Goal: Transaction & Acquisition: Purchase product/service

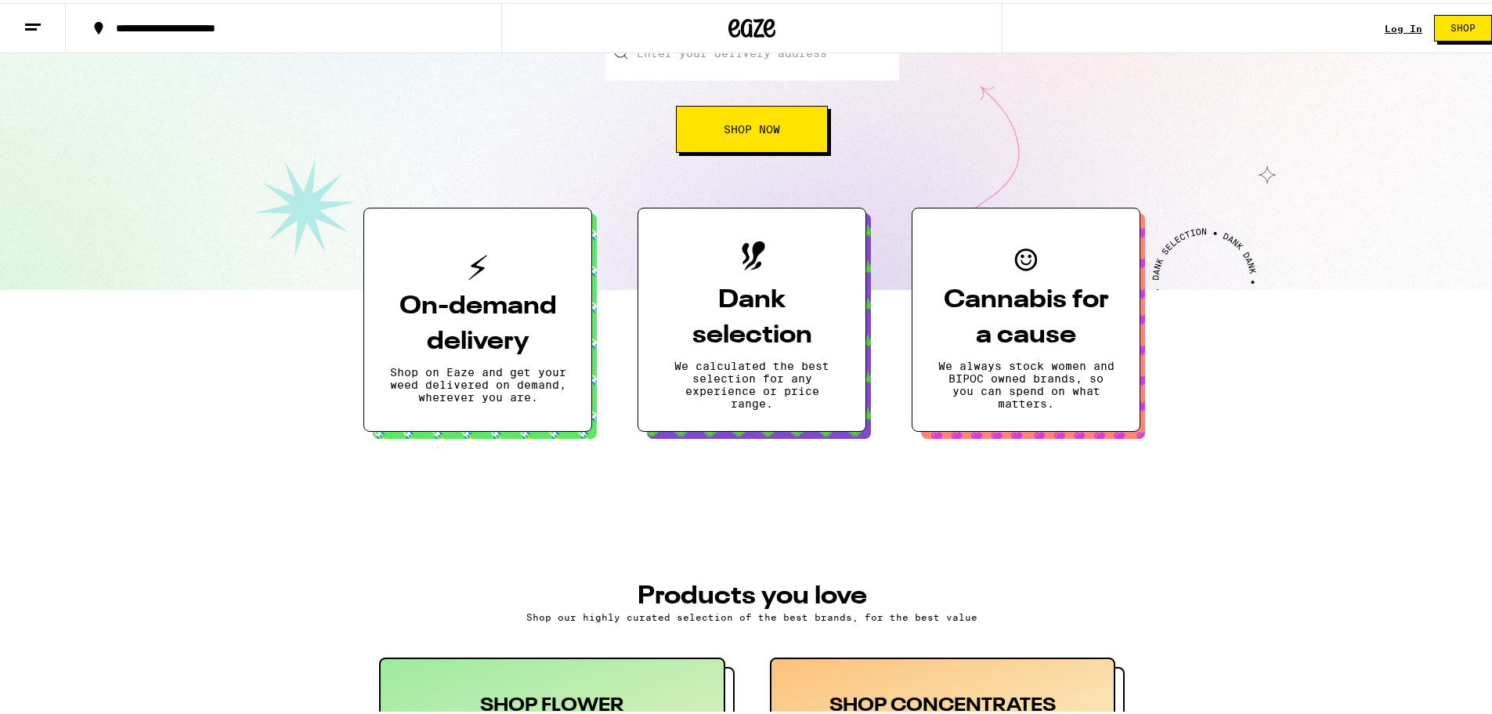
scroll to position [235, 0]
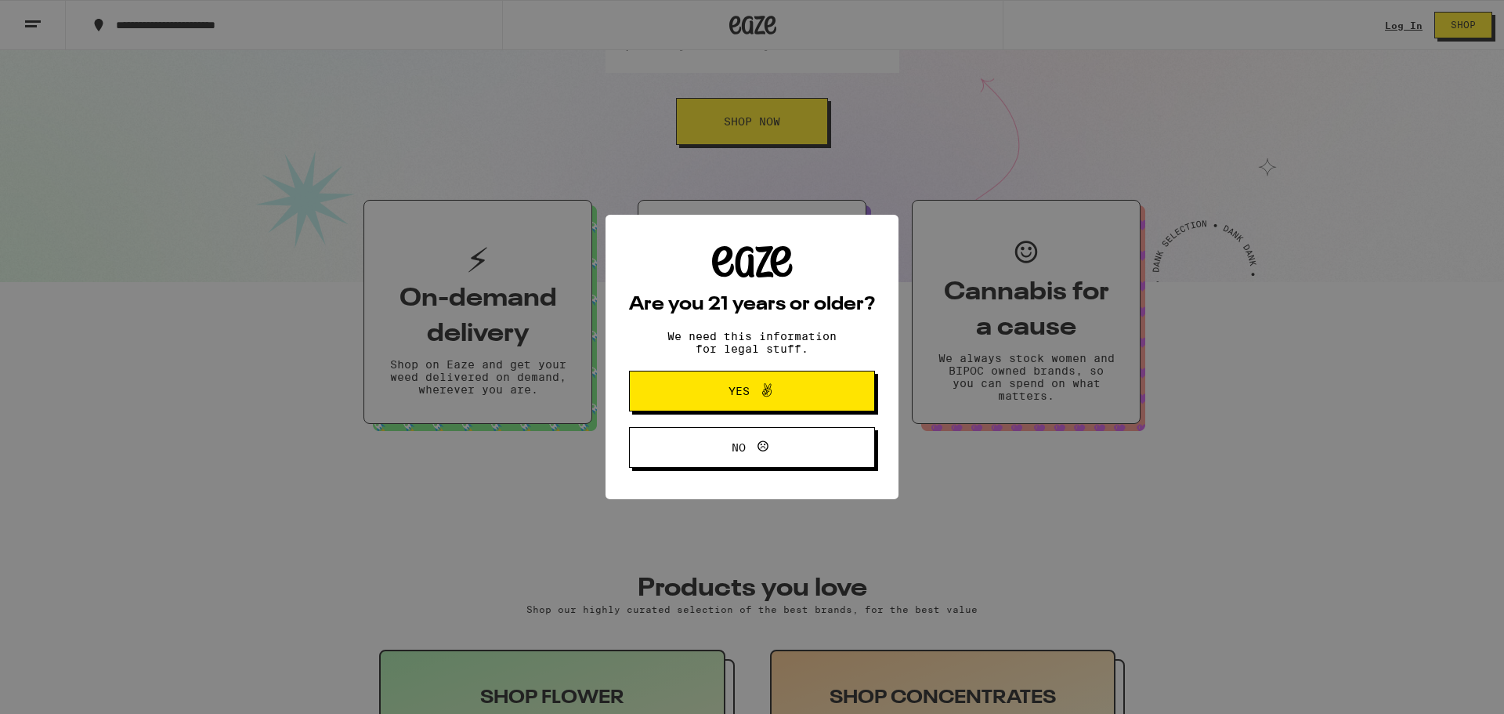
click at [761, 410] on button "Yes" at bounding box center [752, 390] width 246 height 41
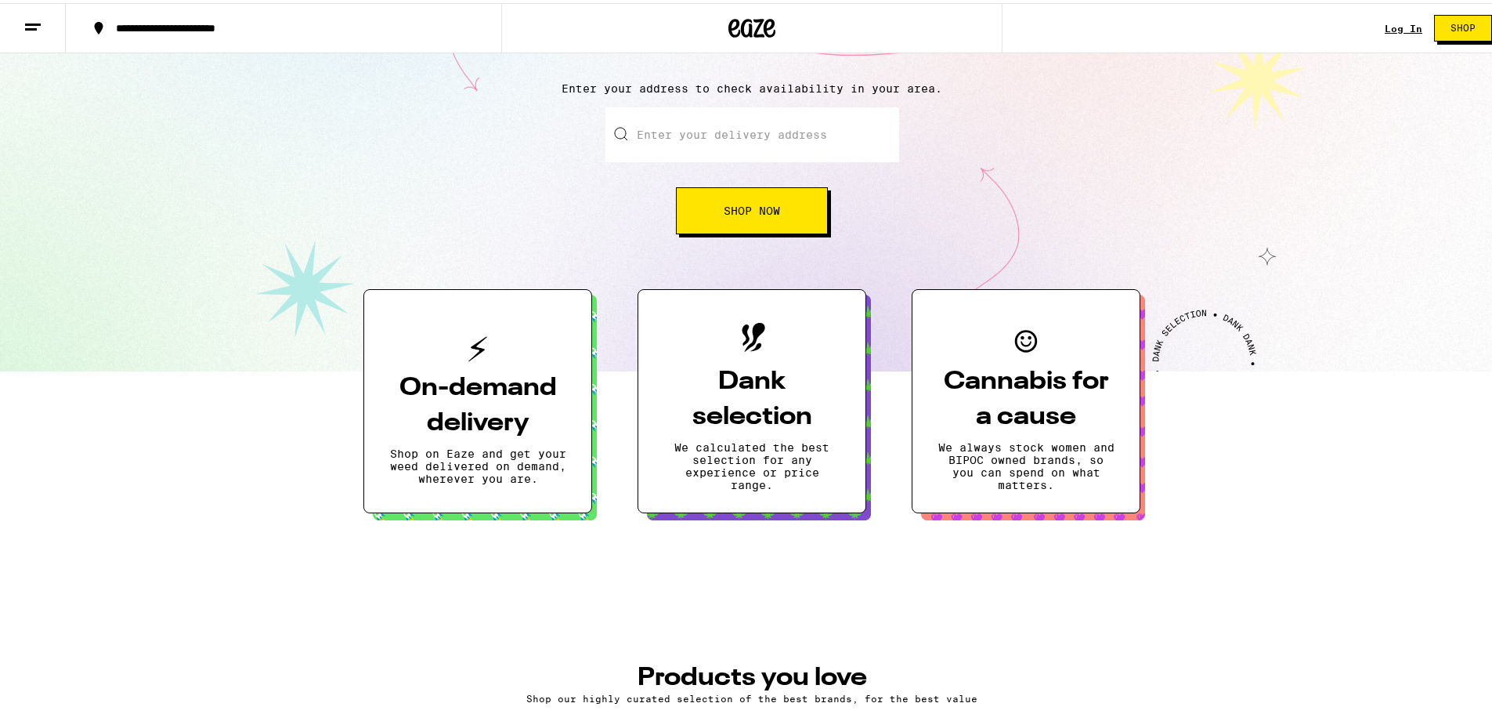
scroll to position [0, 0]
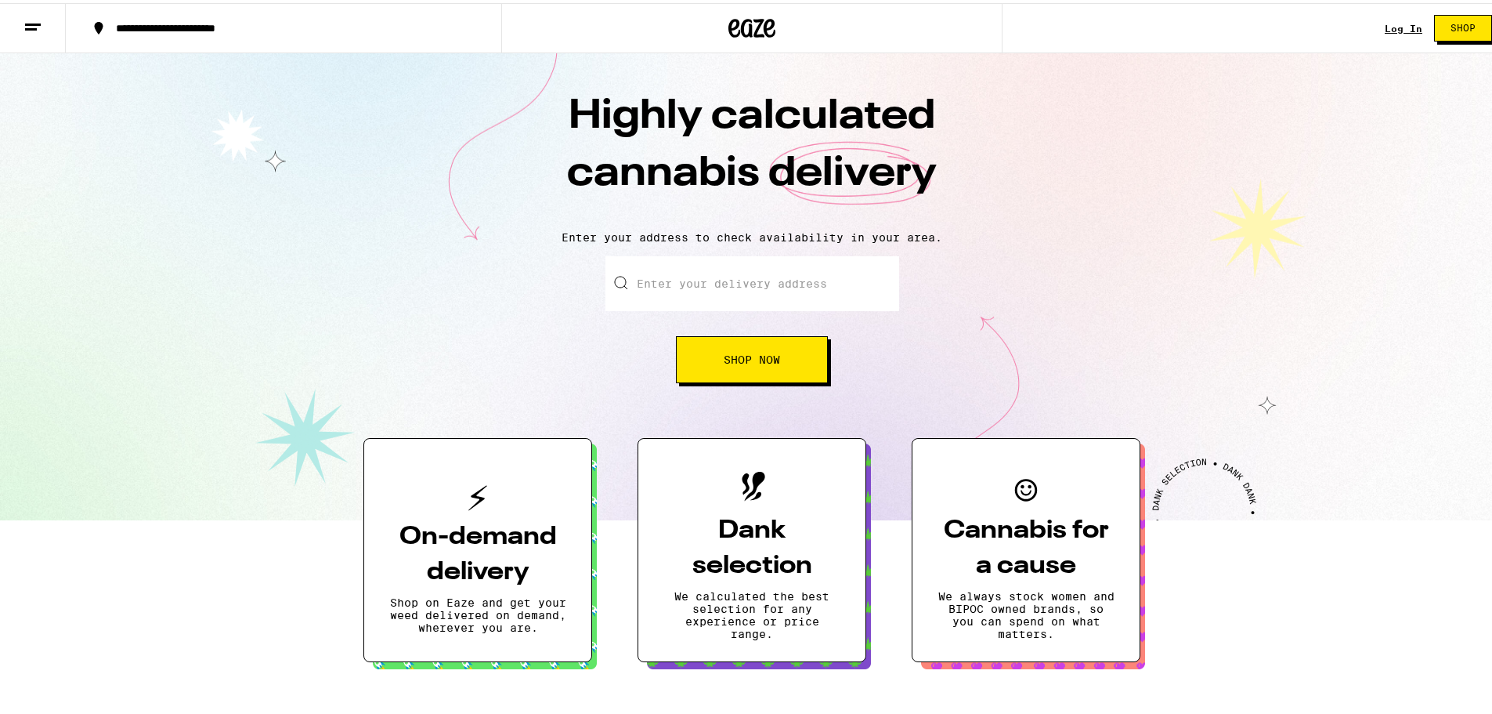
click at [501, 504] on button "On-demand delivery Shop on Eaze and get your weed delivered on demand, wherever…" at bounding box center [477, 547] width 229 height 224
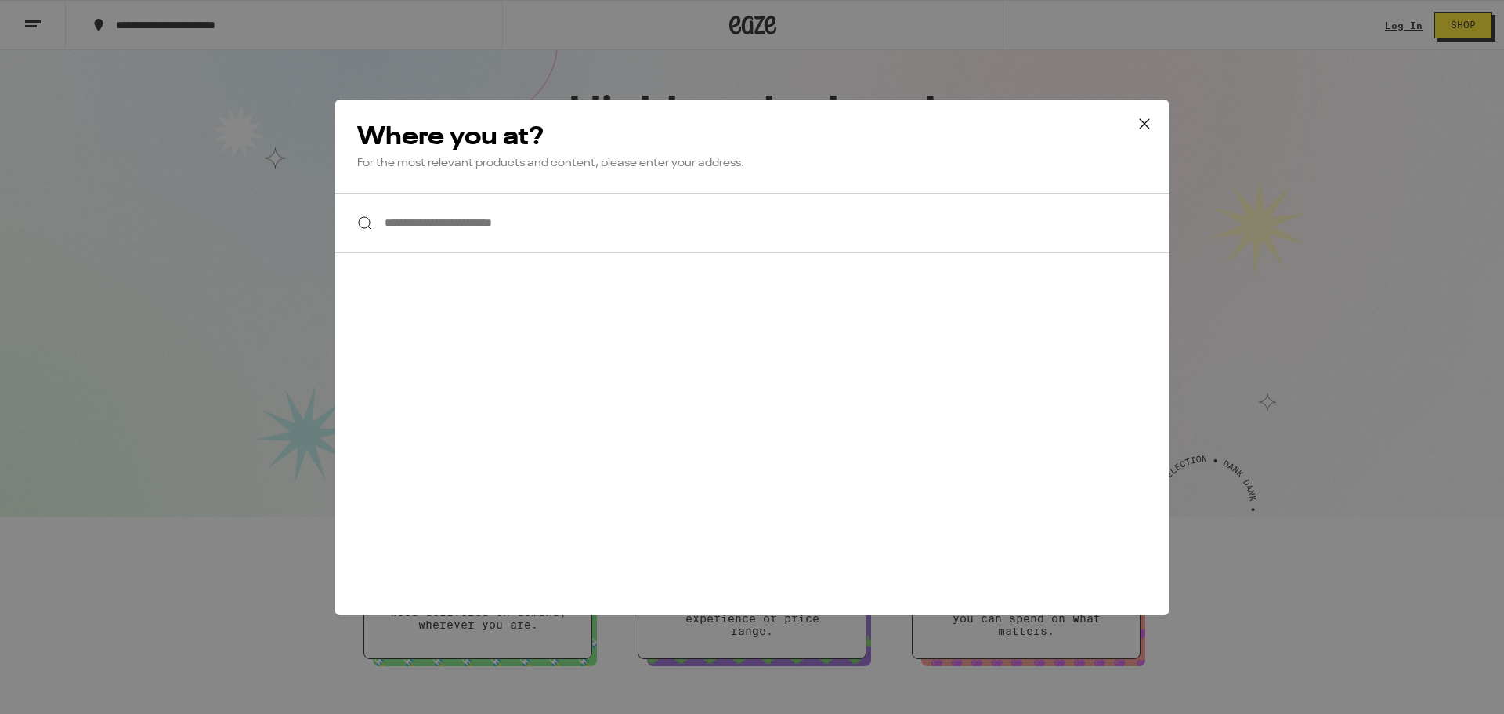
click at [532, 225] on input "**********" at bounding box center [751, 223] width 833 height 60
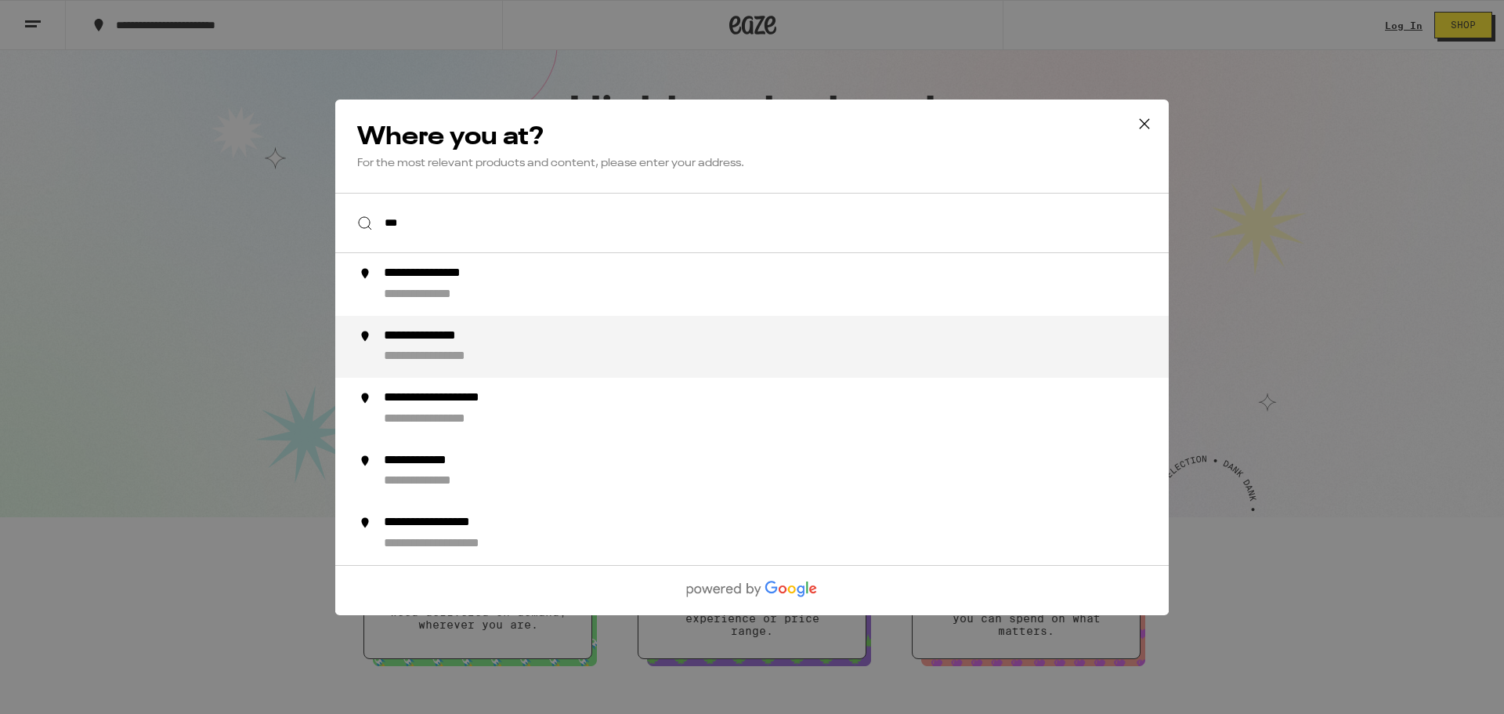
click at [479, 357] on div "**********" at bounding box center [453, 357] width 138 height 16
type input "**********"
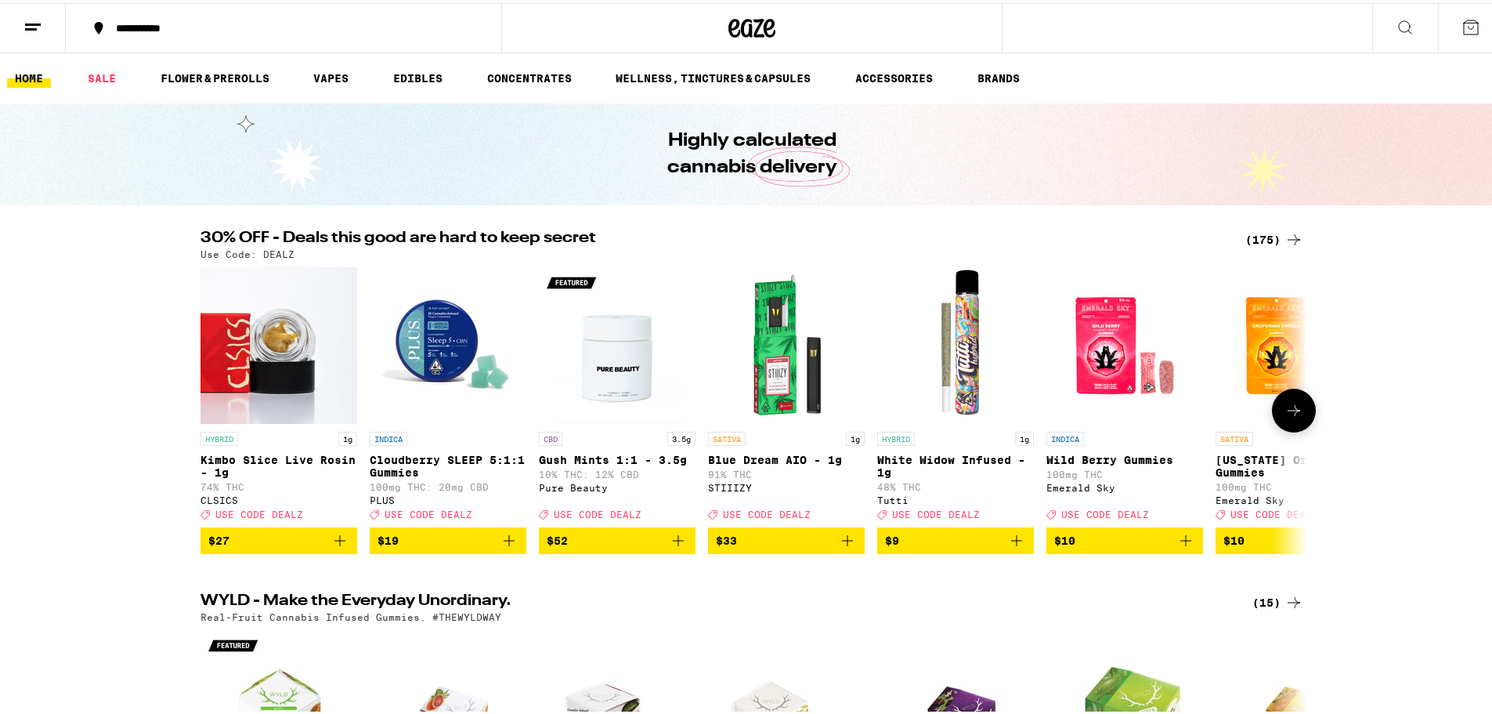
click at [776, 370] on img "Open page for Blue Dream AIO - 1g from STIIIZY" at bounding box center [786, 342] width 157 height 157
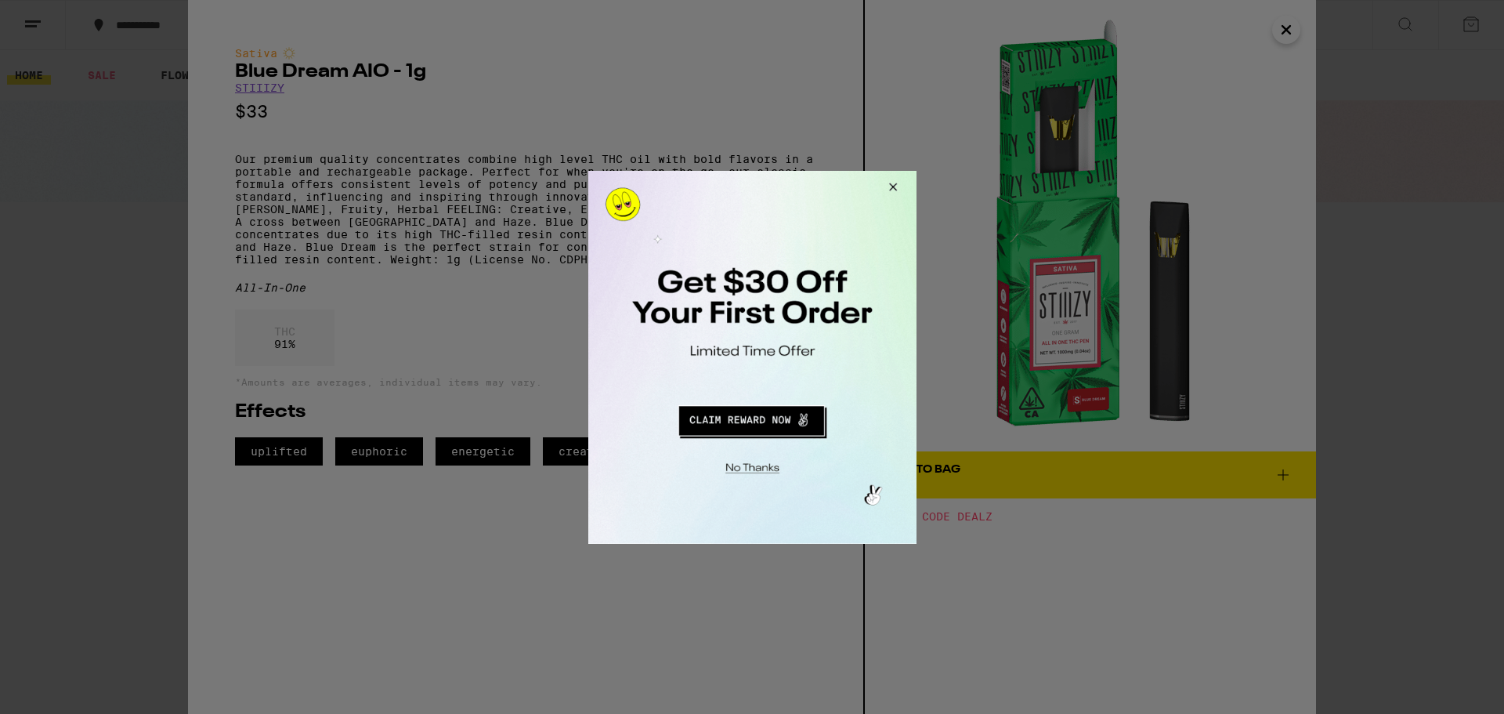
click at [900, 193] on button "Close Modal" at bounding box center [890, 189] width 42 height 38
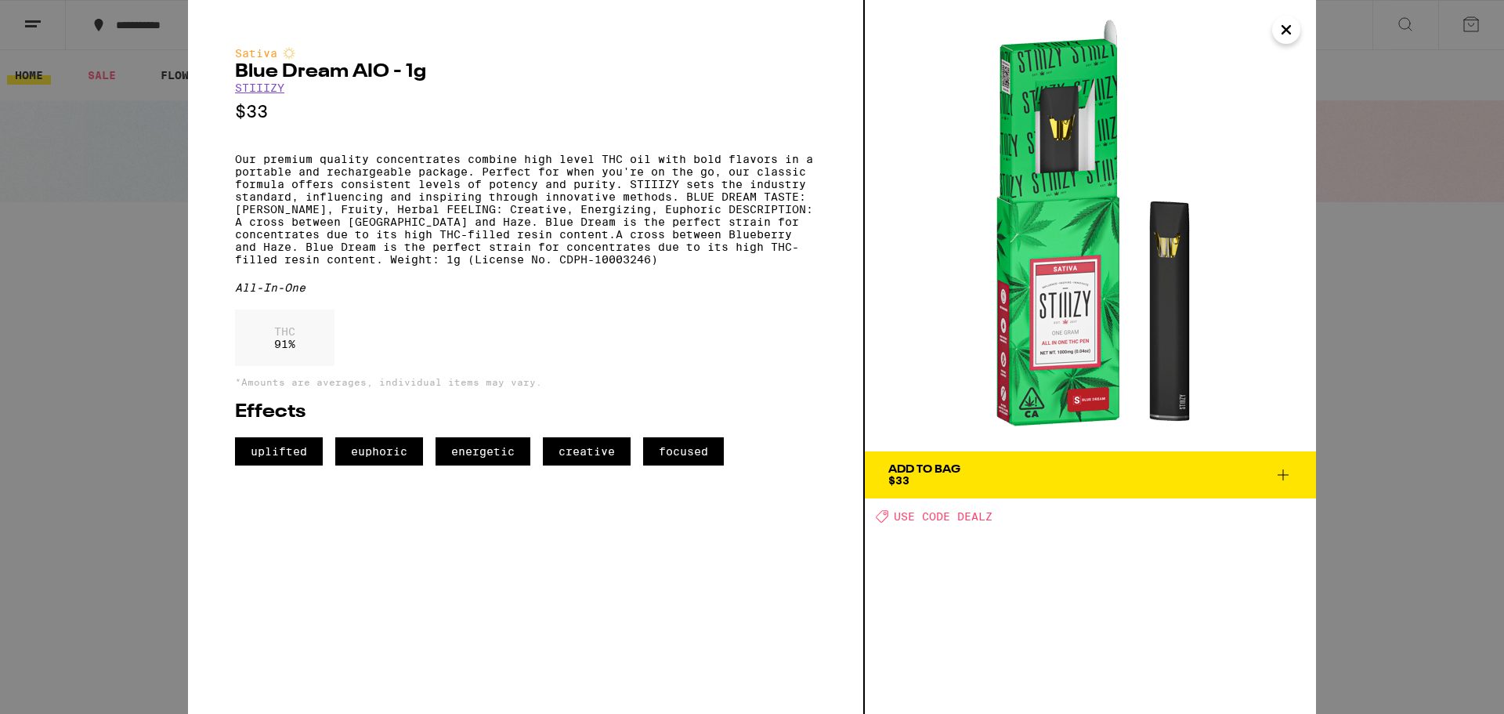
click at [1285, 30] on icon "Close" at bounding box center [1286, 29] width 19 height 23
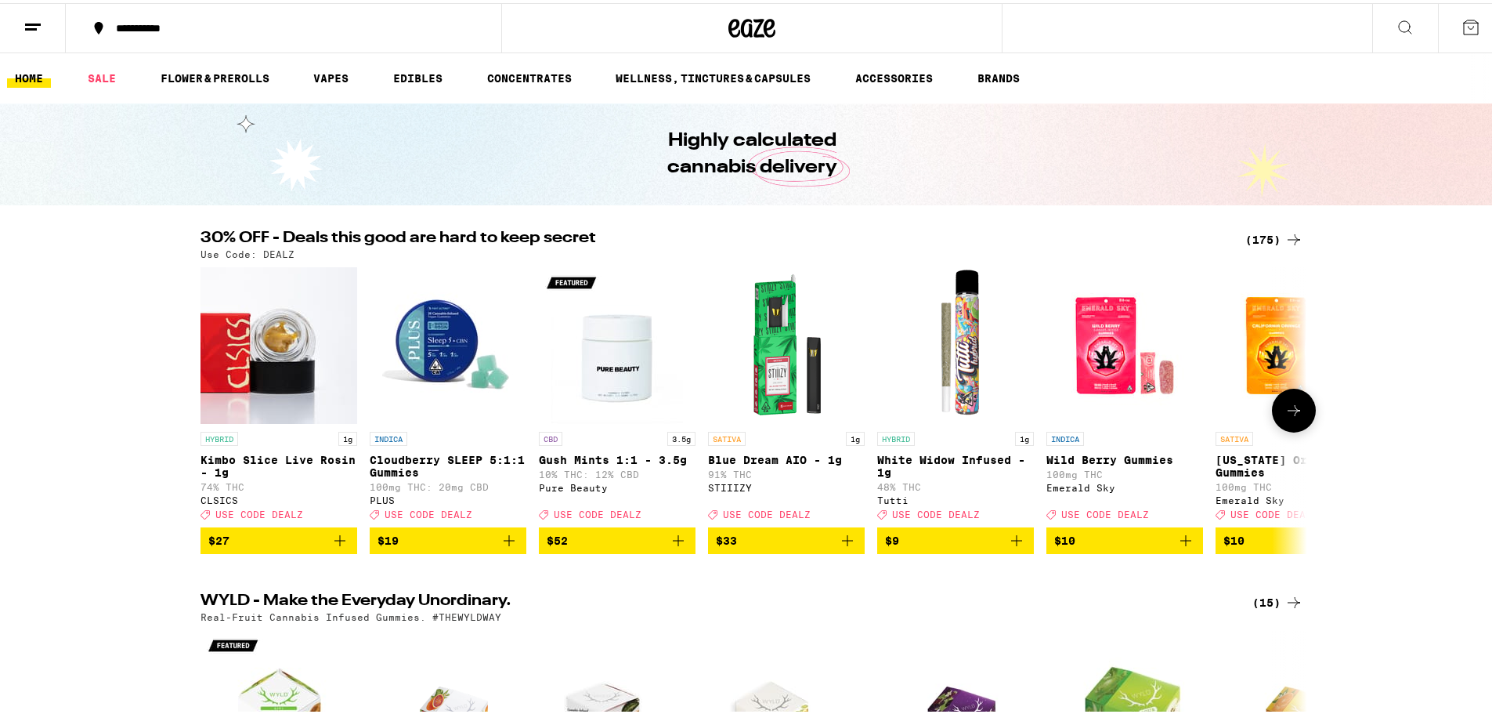
click at [1303, 424] on button at bounding box center [1294, 407] width 44 height 44
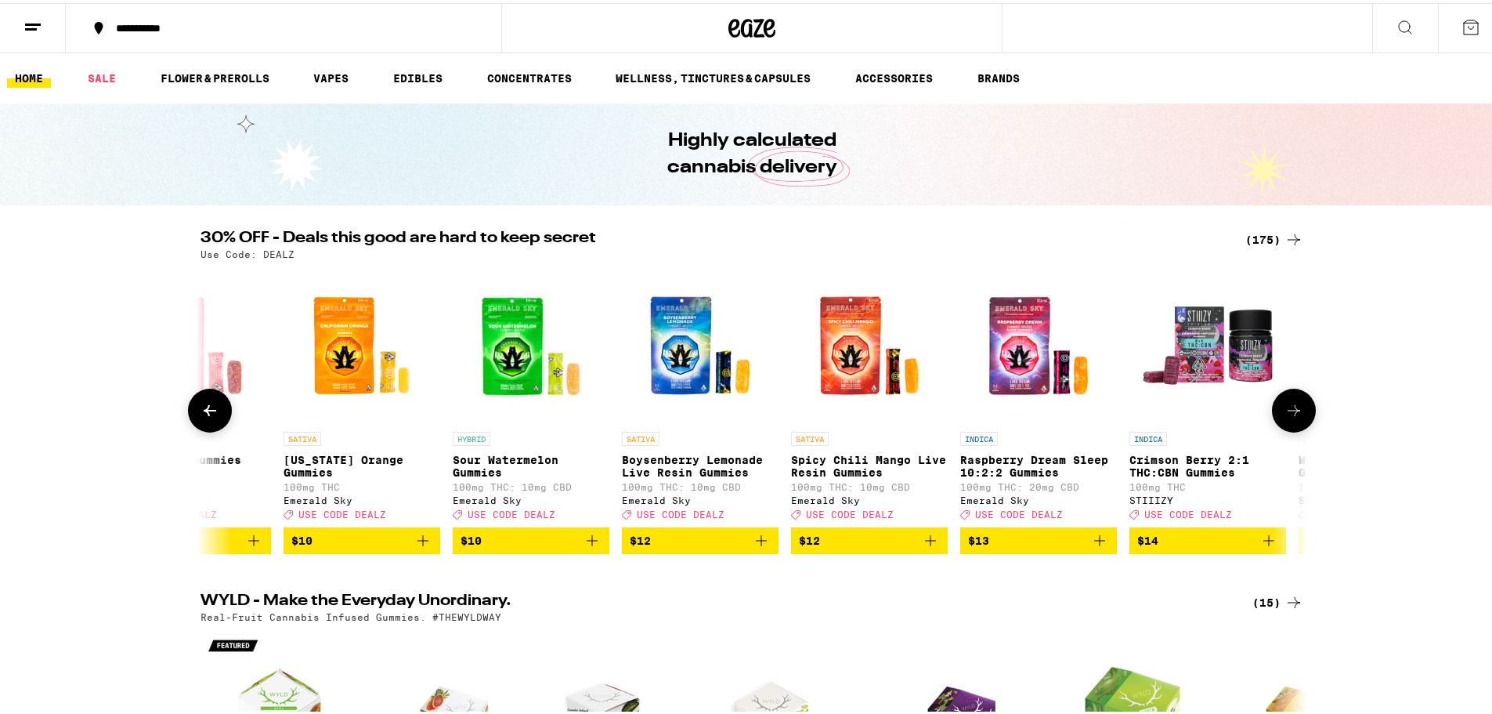
click at [1297, 417] on icon at bounding box center [1294, 407] width 19 height 19
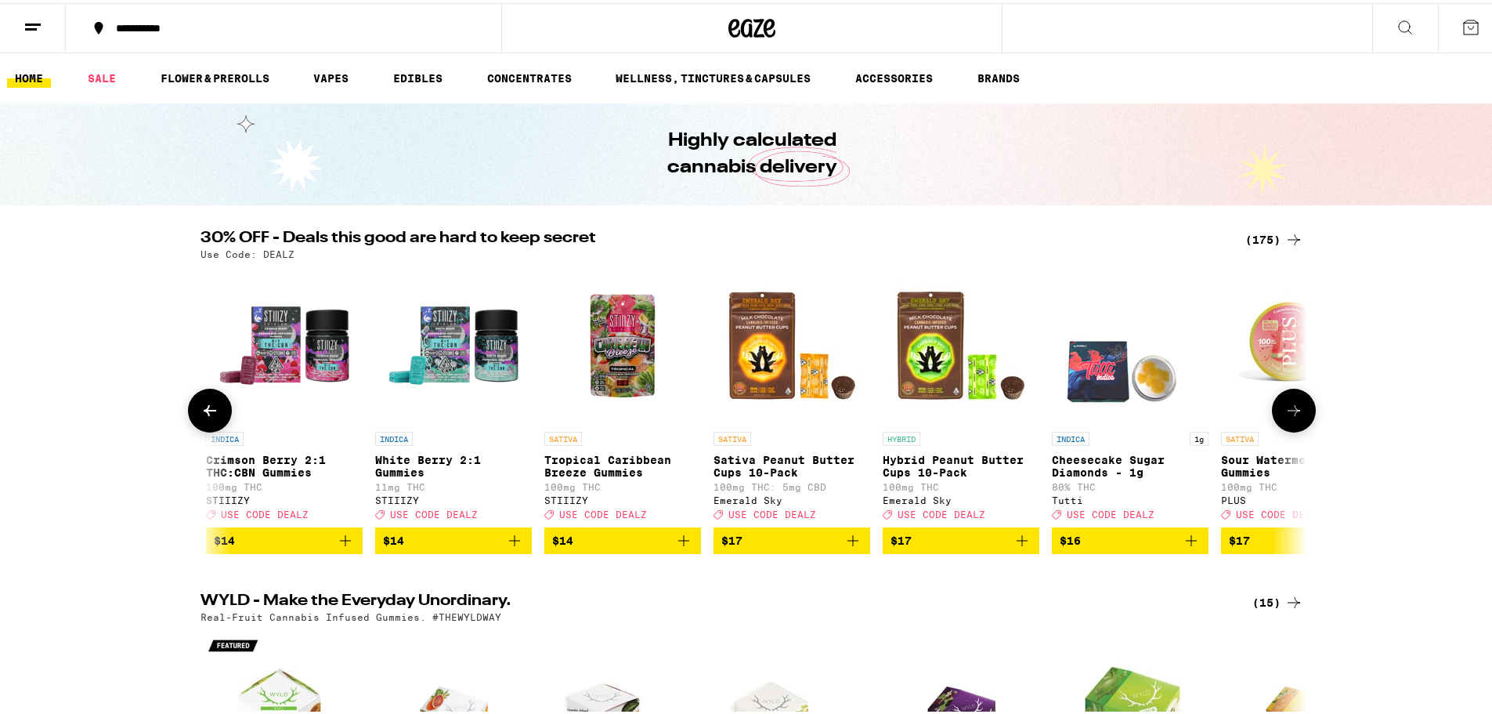
scroll to position [0, 1864]
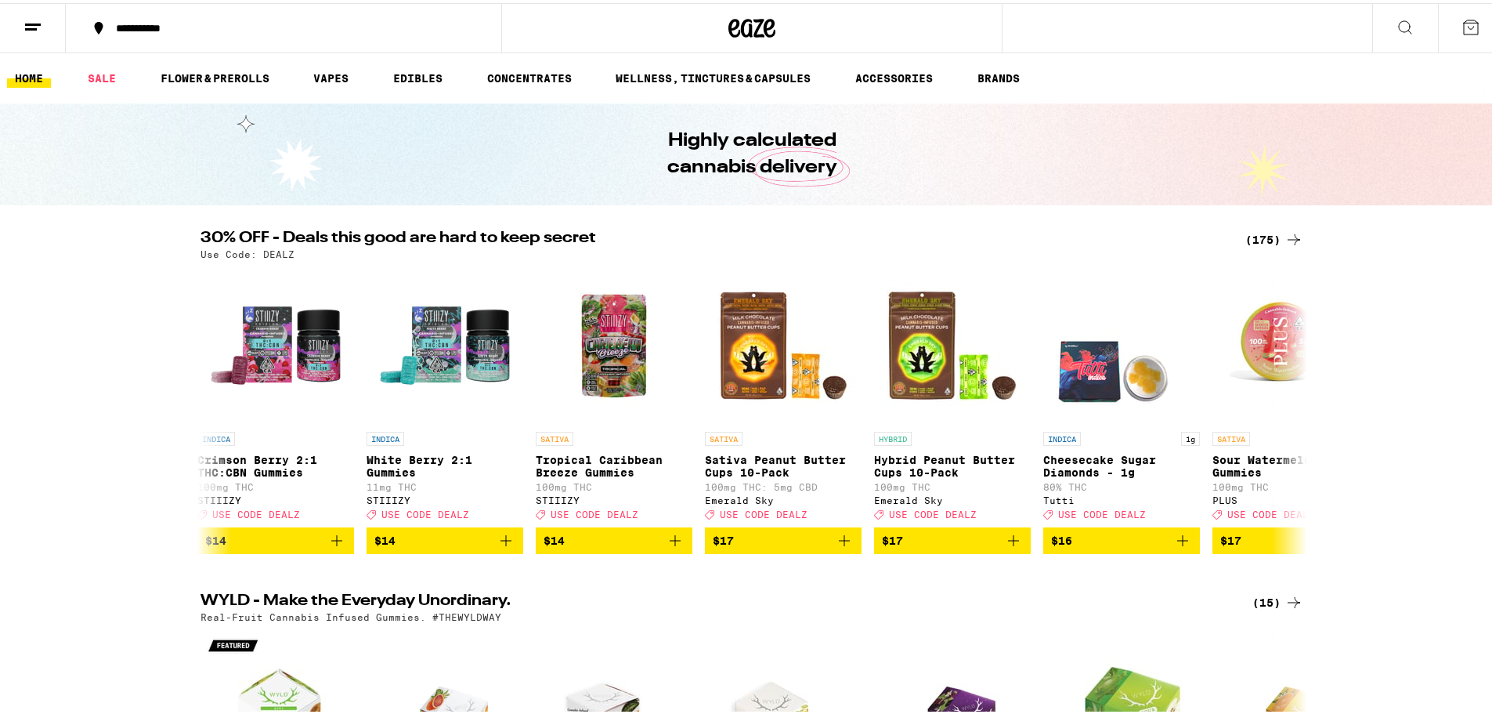
click at [1251, 232] on div "(175)" at bounding box center [1274, 236] width 58 height 19
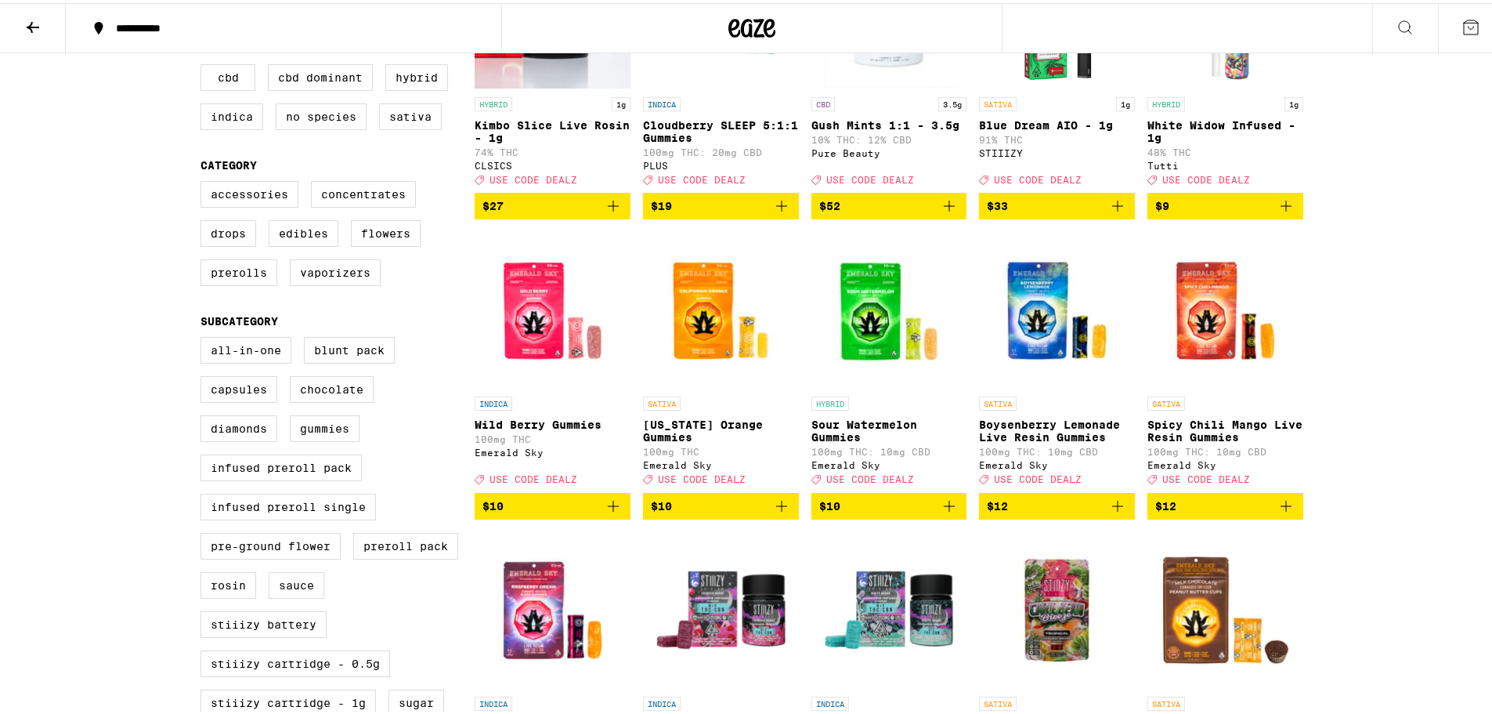
scroll to position [157, 0]
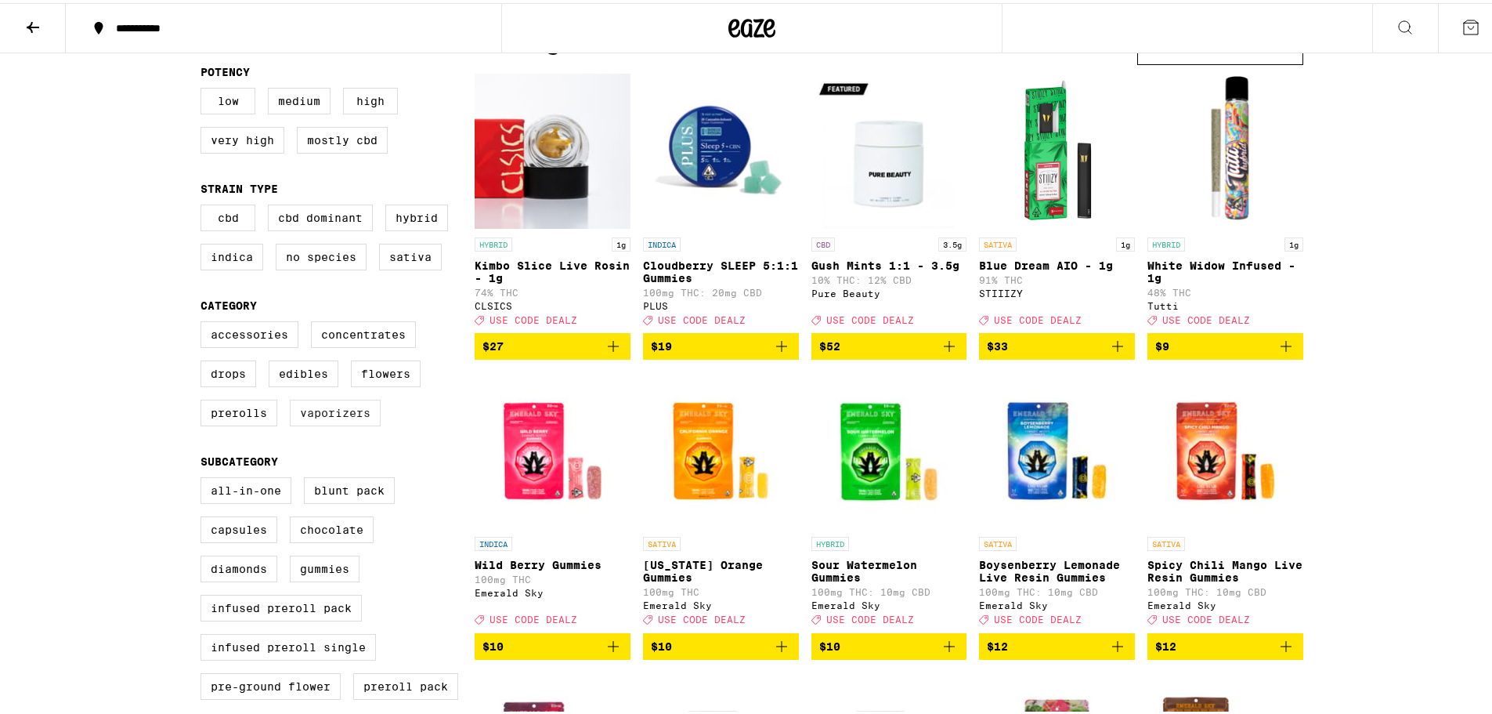
click at [329, 423] on label "Vaporizers" at bounding box center [335, 409] width 91 height 27
click at [204, 321] on input "Vaporizers" at bounding box center [204, 320] width 1 height 1
checkbox input "true"
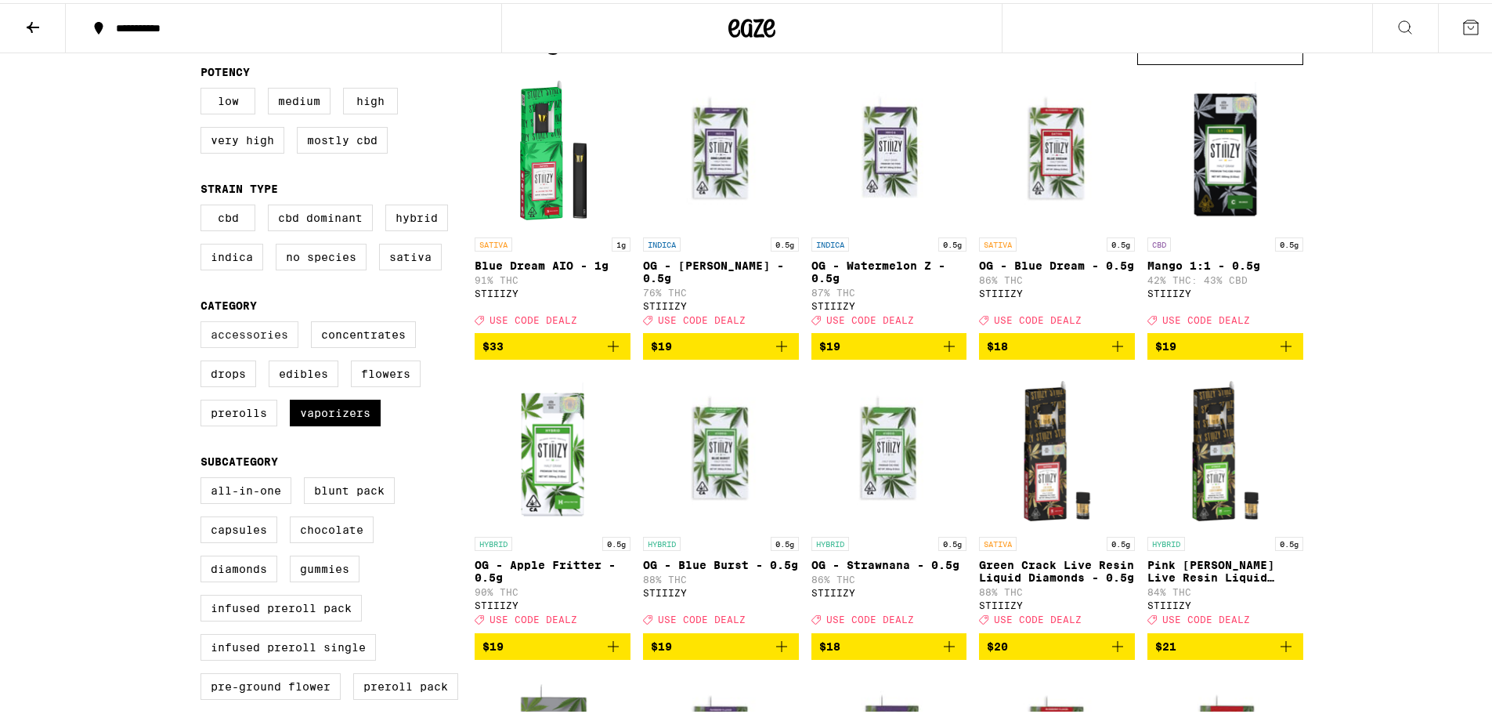
click at [250, 340] on label "Accessories" at bounding box center [250, 331] width 98 height 27
click at [204, 321] on input "Accessories" at bounding box center [204, 320] width 1 height 1
checkbox input "true"
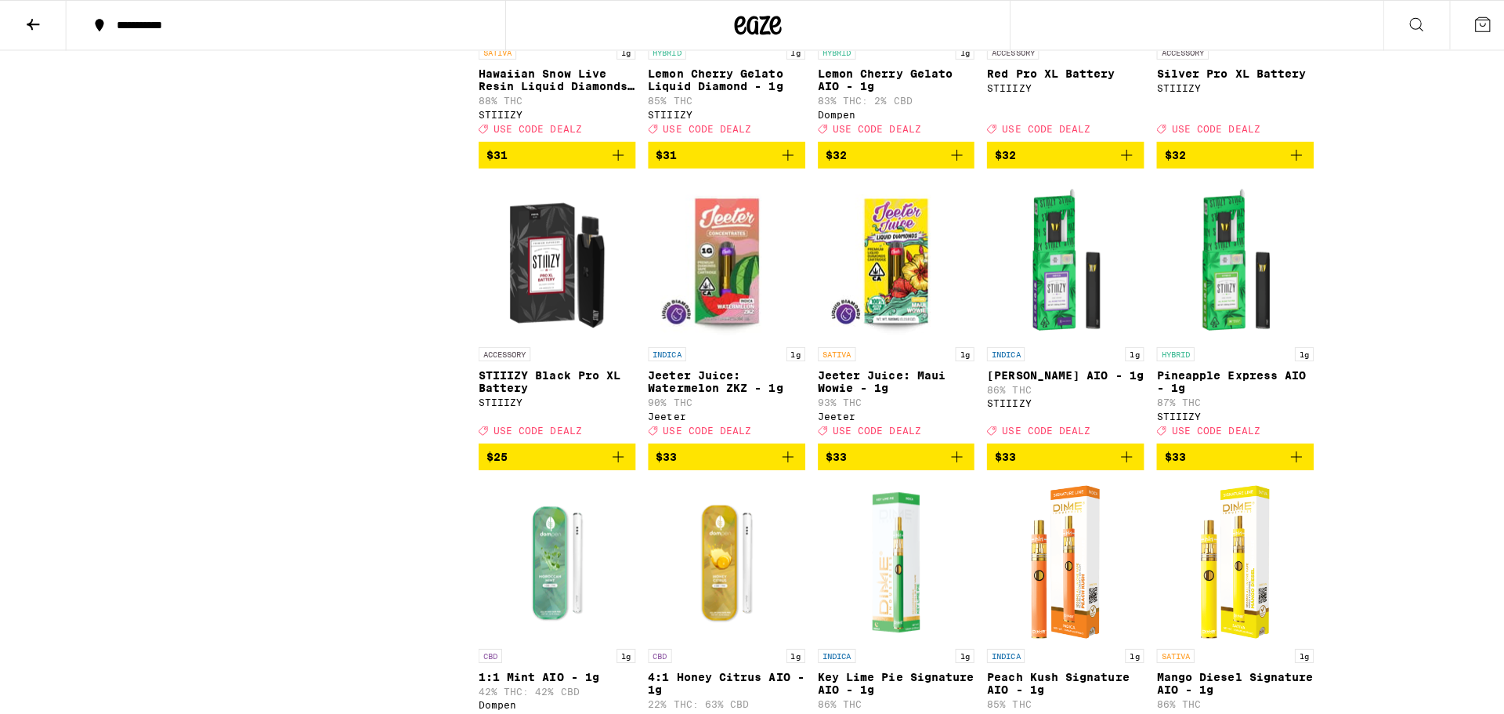
scroll to position [2428, 0]
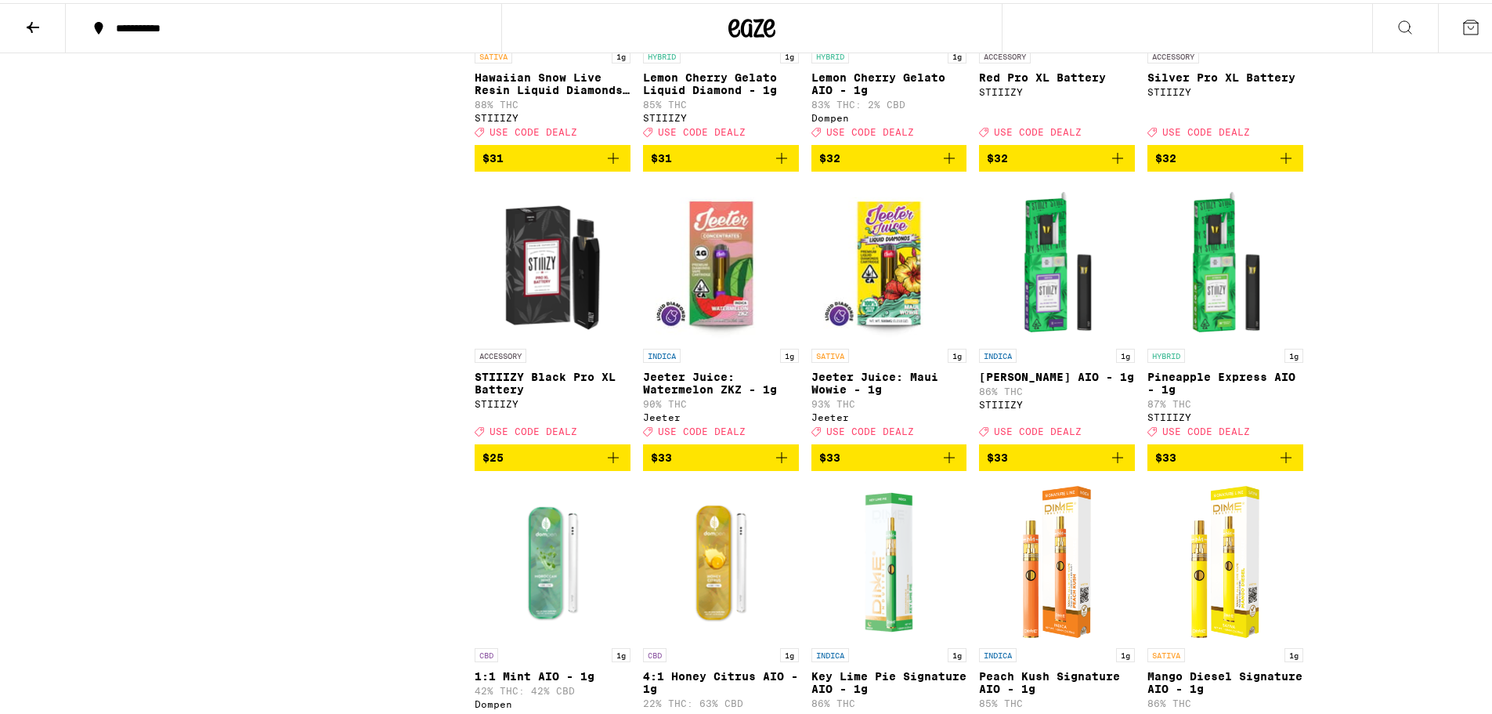
click at [1228, 338] on img "Open page for Pineapple Express AIO - 1g from STIIIZY" at bounding box center [1226, 259] width 156 height 157
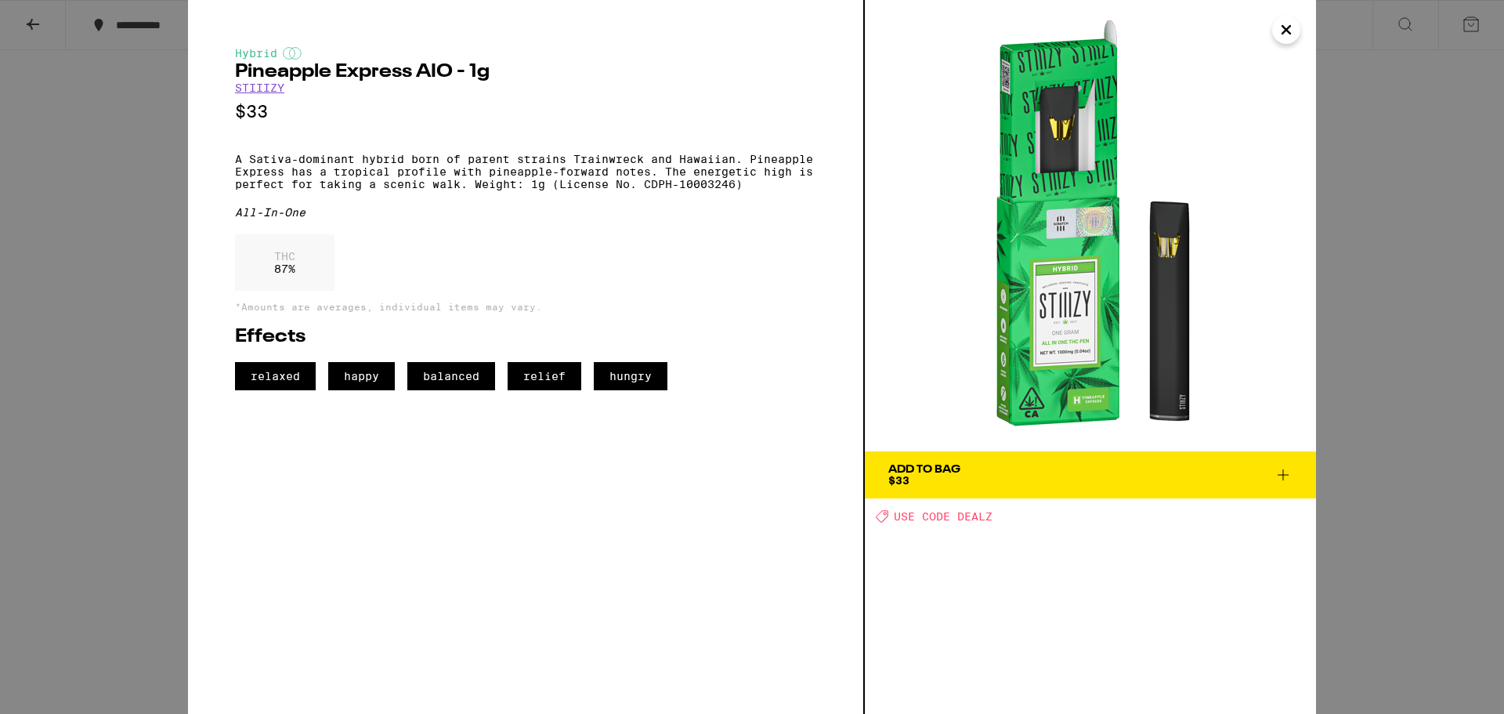
click at [1282, 471] on icon at bounding box center [1283, 474] width 19 height 19
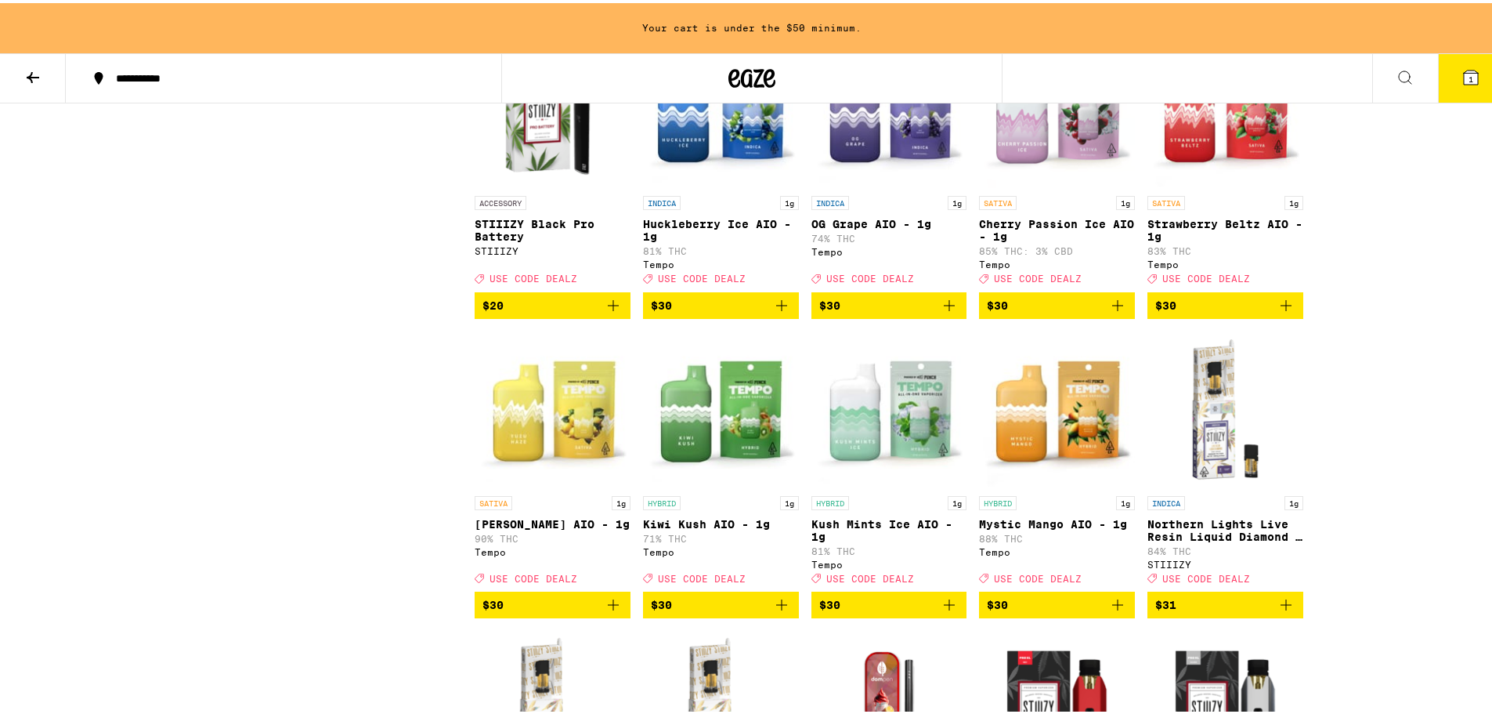
scroll to position [1695, 0]
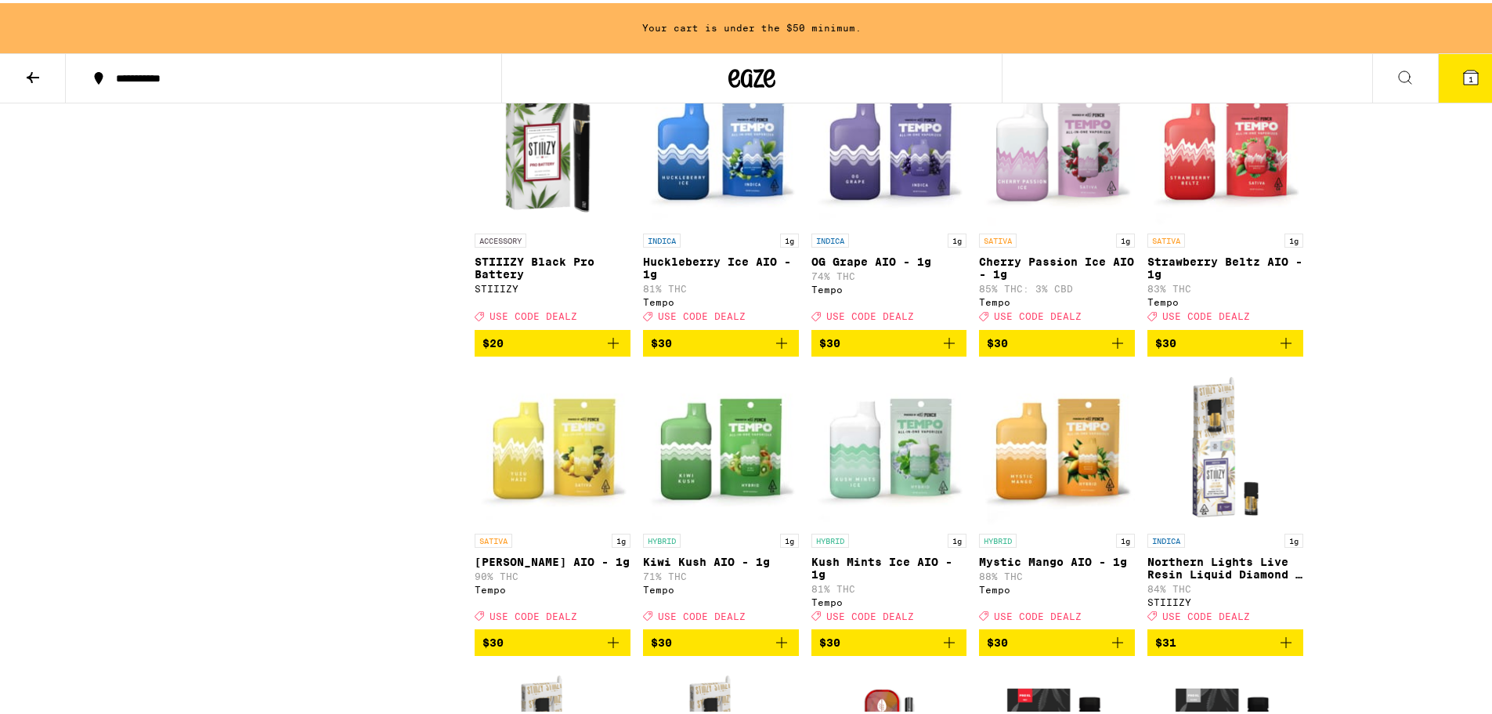
click at [736, 349] on span "$30" at bounding box center [721, 340] width 140 height 19
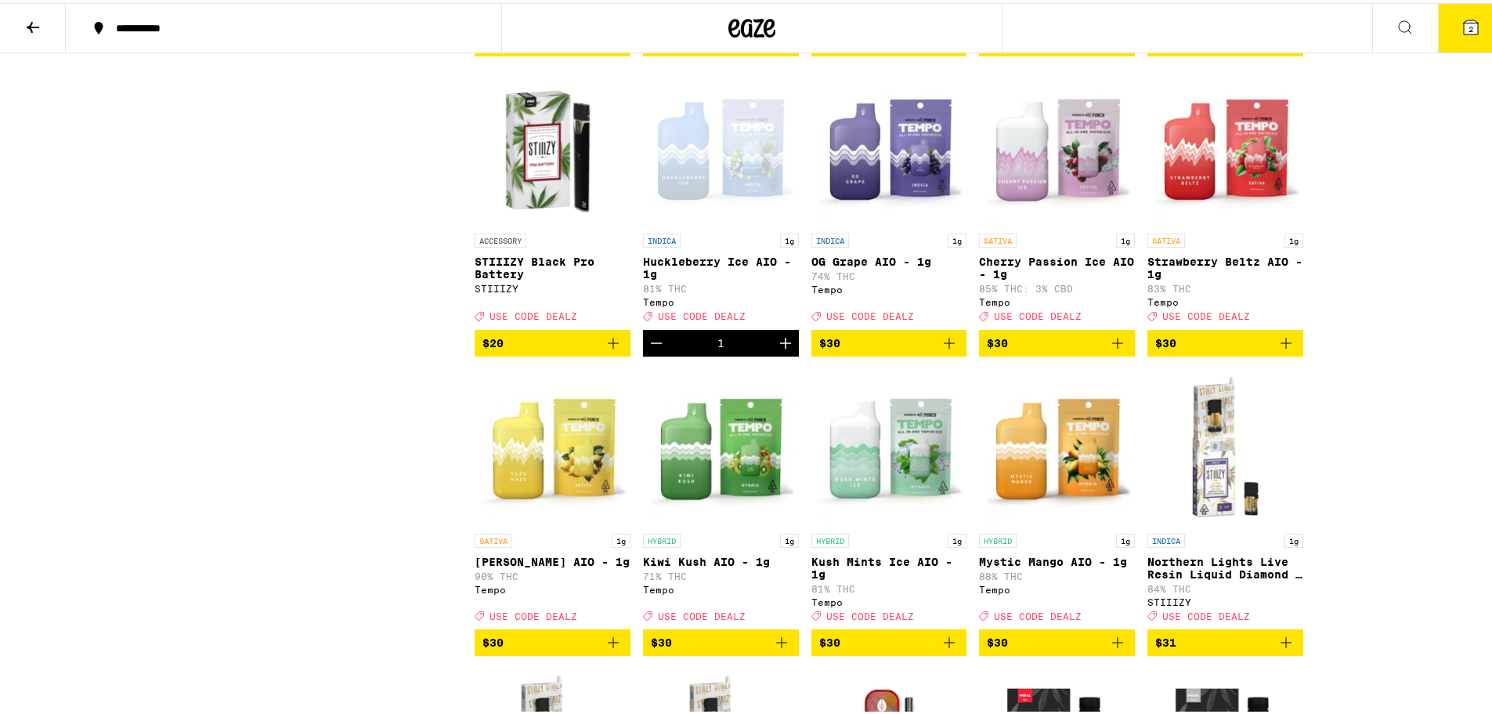
click at [1466, 21] on icon at bounding box center [1471, 24] width 14 height 14
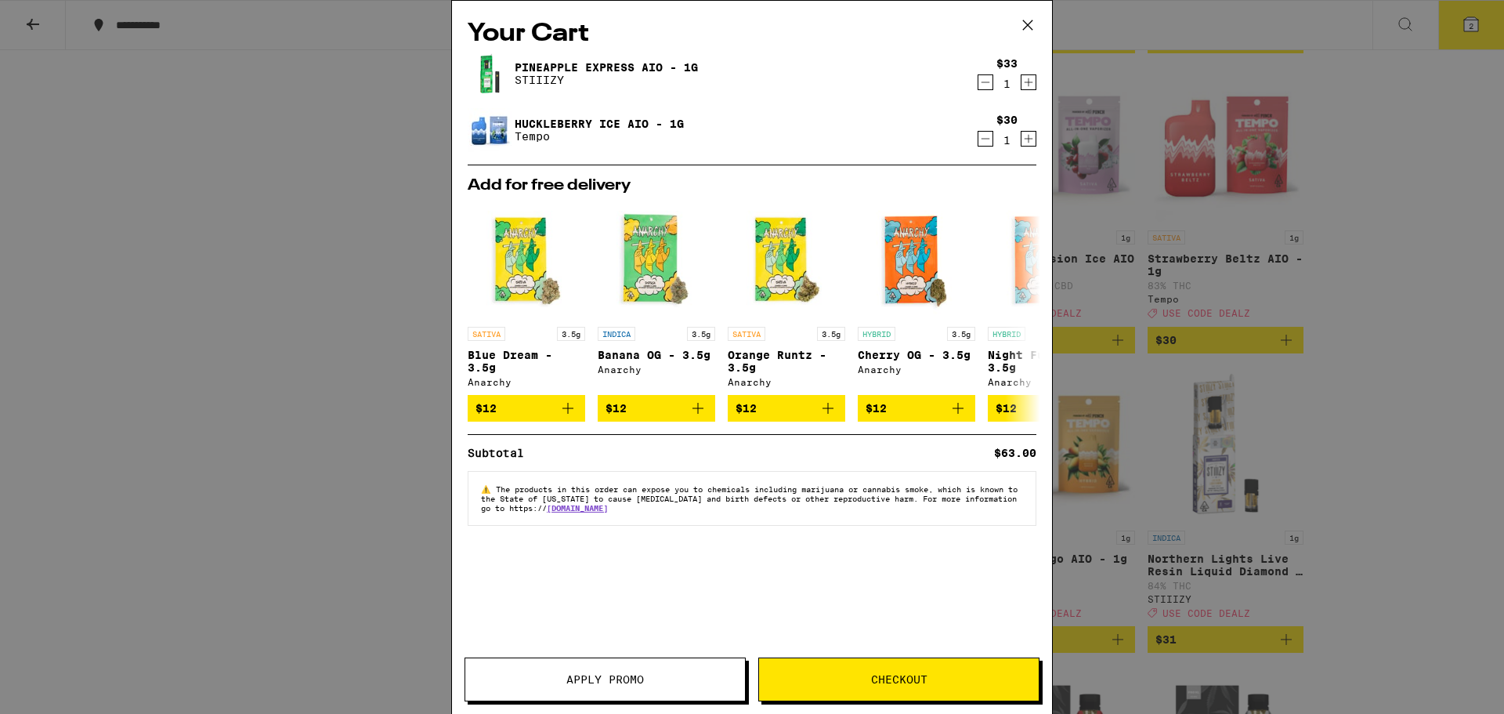
click at [637, 677] on span "Apply Promo" at bounding box center [605, 679] width 78 height 11
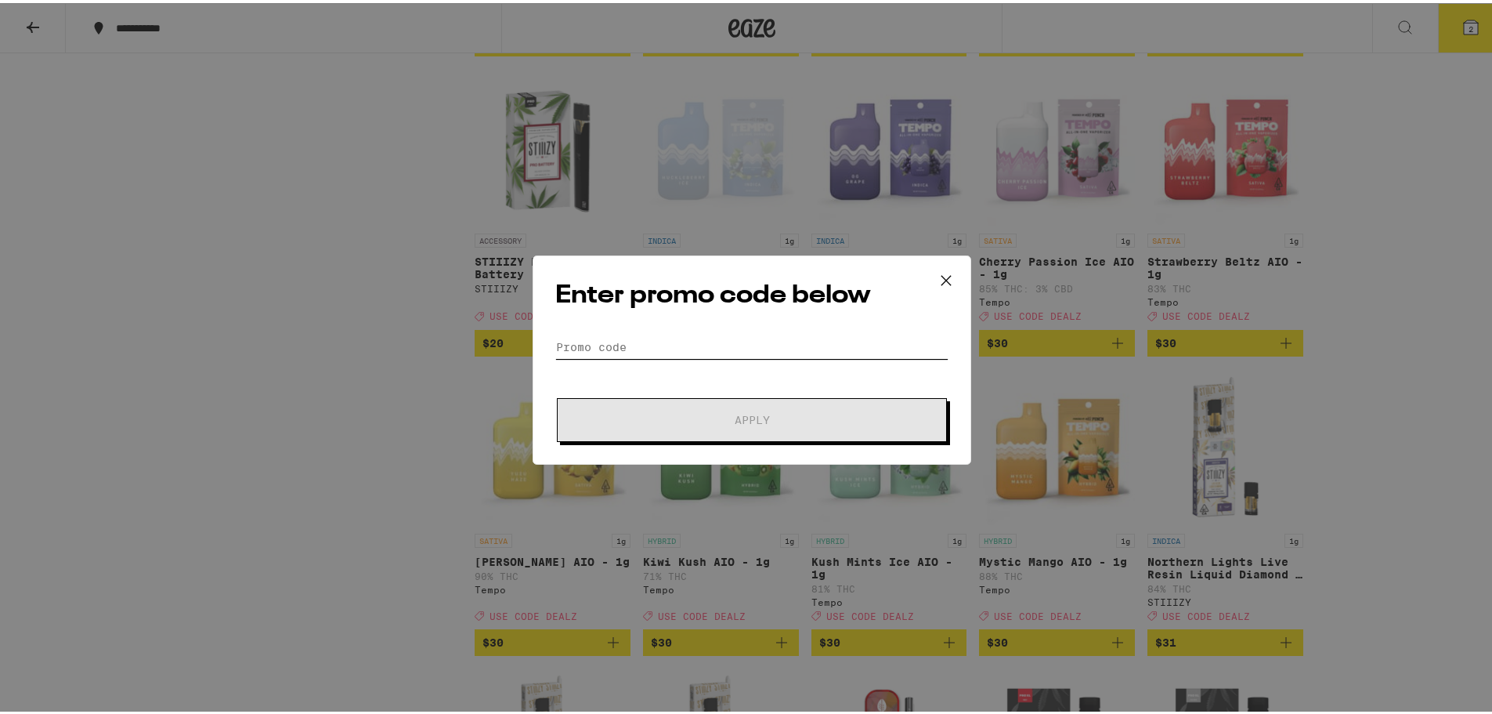
click at [646, 342] on input "Promo Code" at bounding box center [751, 343] width 393 height 23
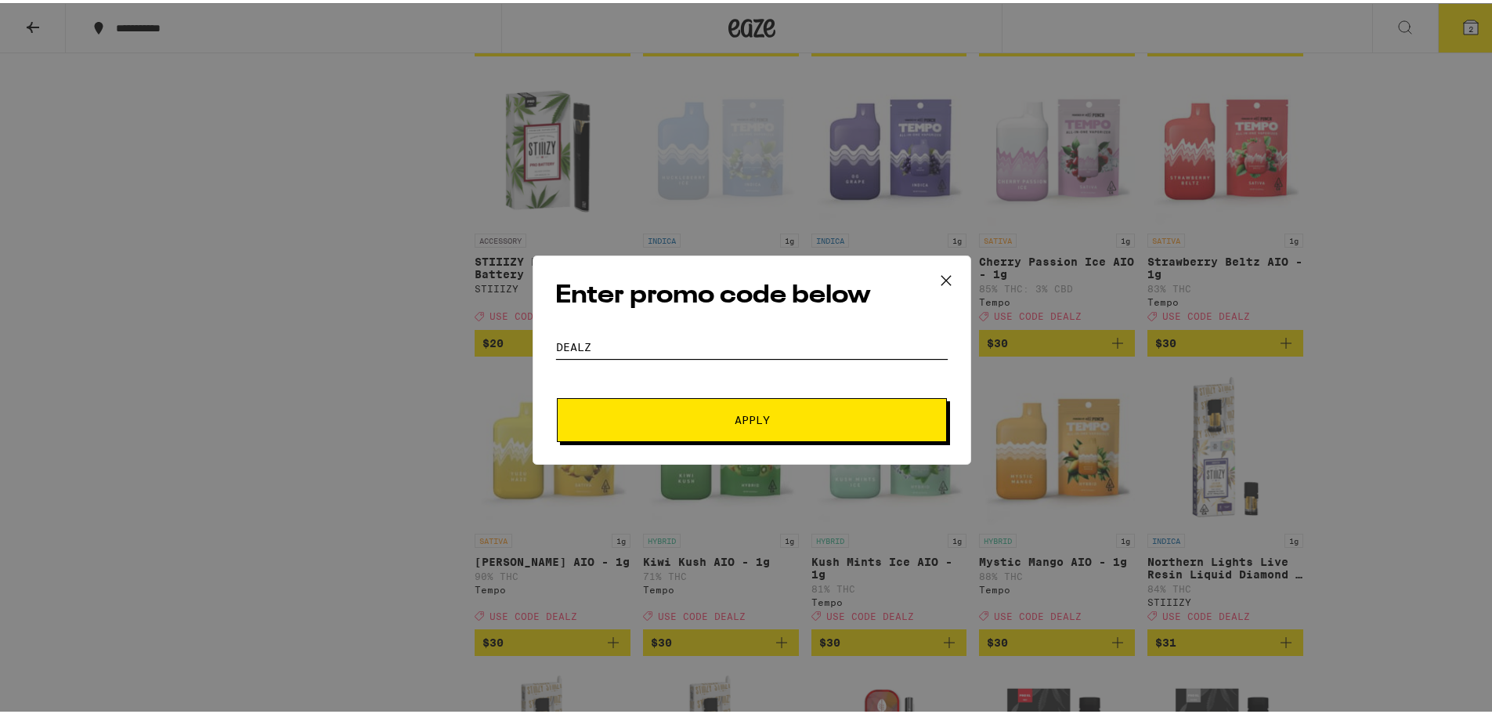
type input "DEALZ"
click at [761, 408] on button "Apply" at bounding box center [752, 417] width 390 height 44
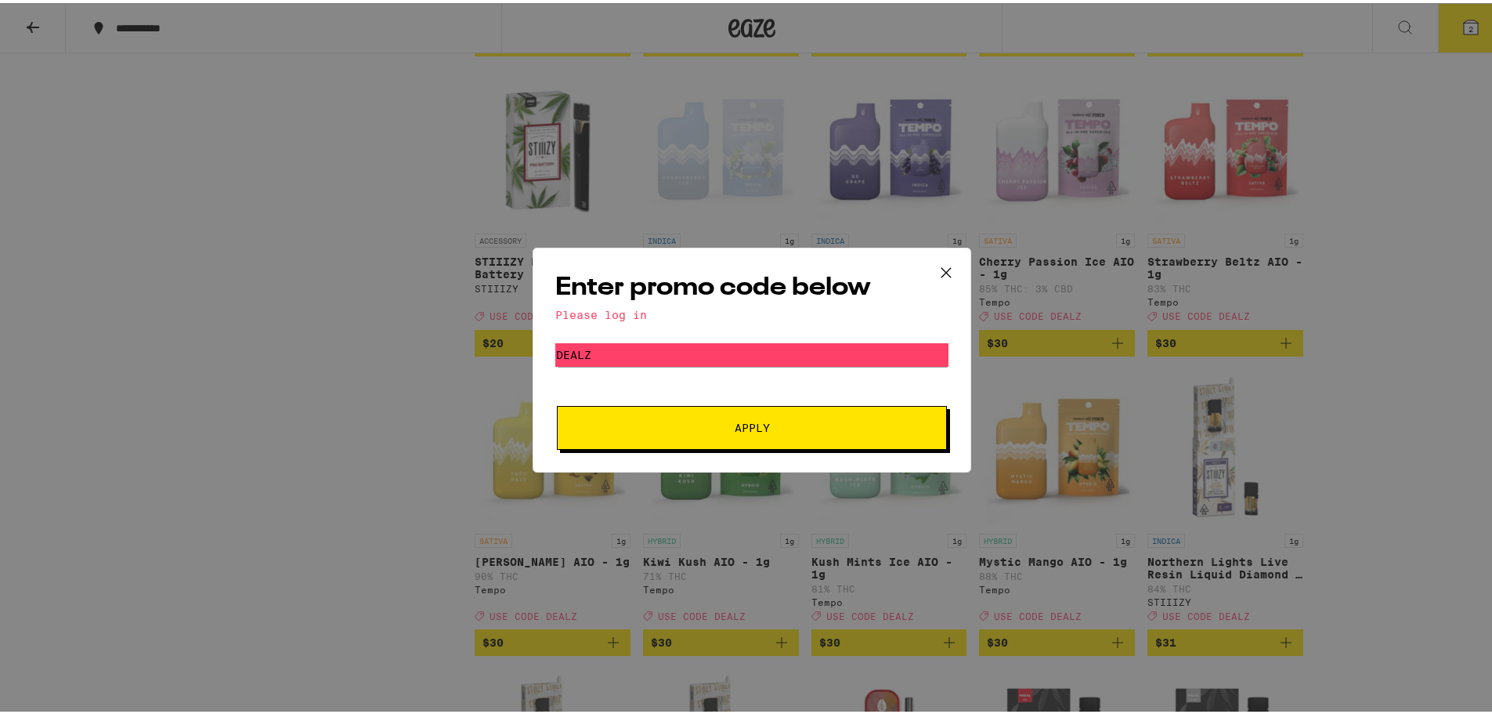
click at [938, 277] on icon at bounding box center [945, 269] width 23 height 23
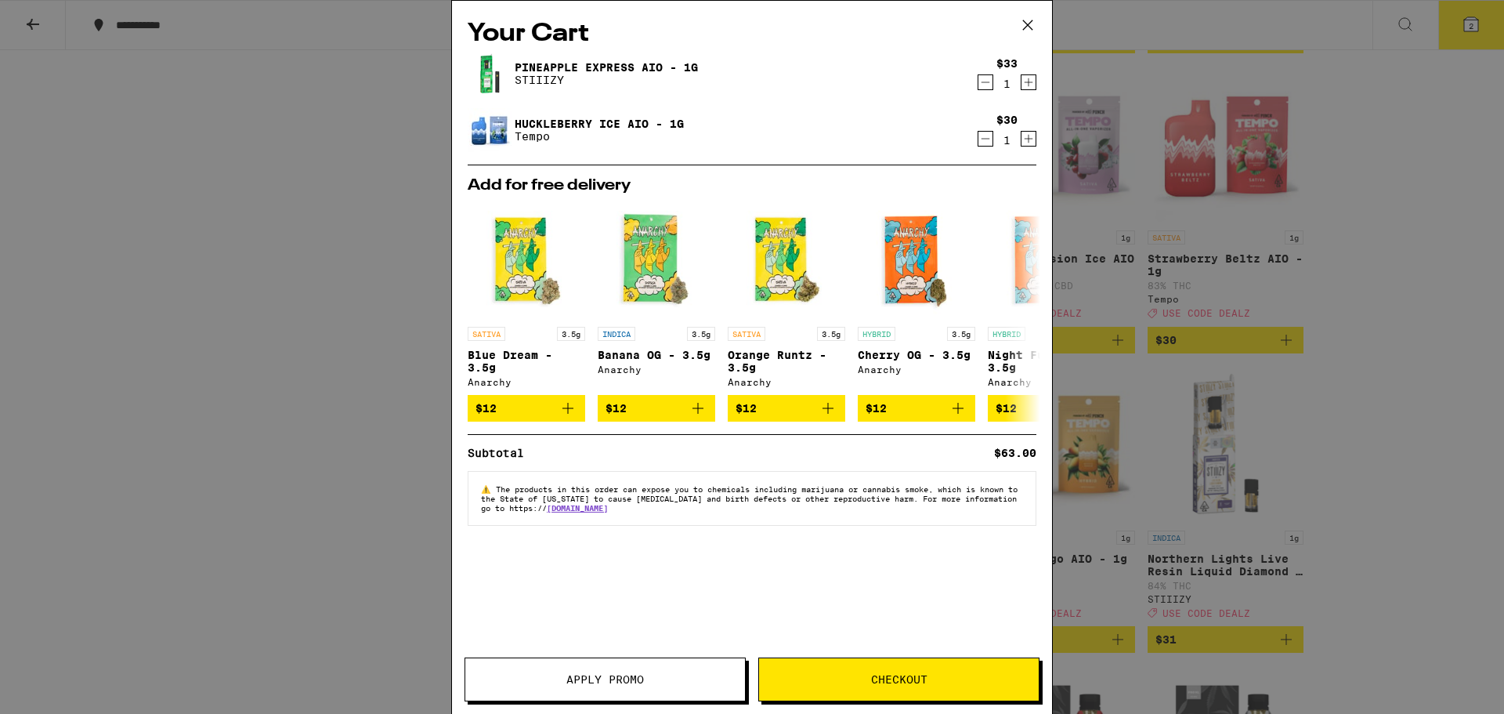
click at [1033, 12] on button at bounding box center [1027, 26] width 49 height 50
